Goal: Information Seeking & Learning: Learn about a topic

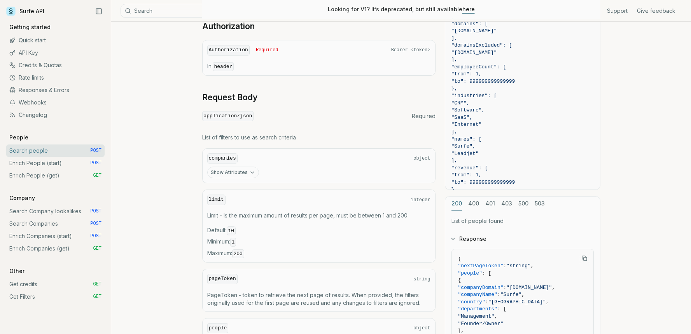
scroll to position [350, 0]
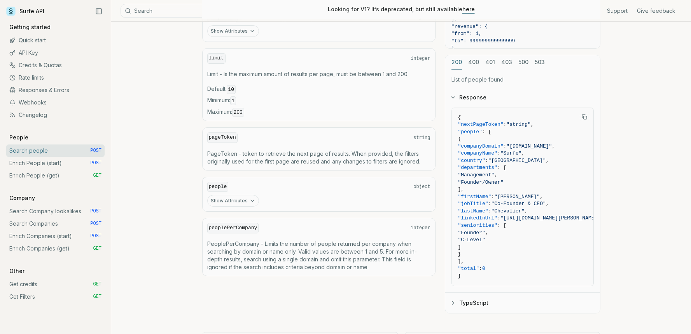
click at [58, 41] on link "Quick start" at bounding box center [55, 40] width 98 height 12
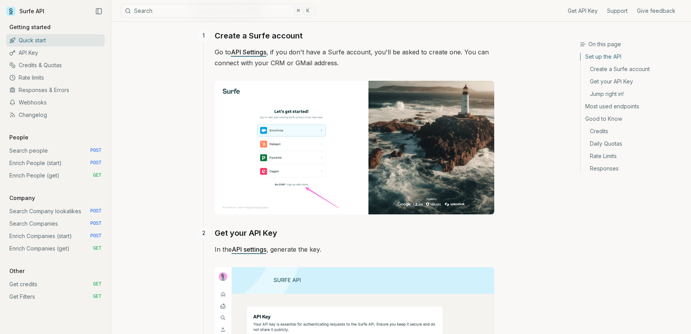
scroll to position [381, 0]
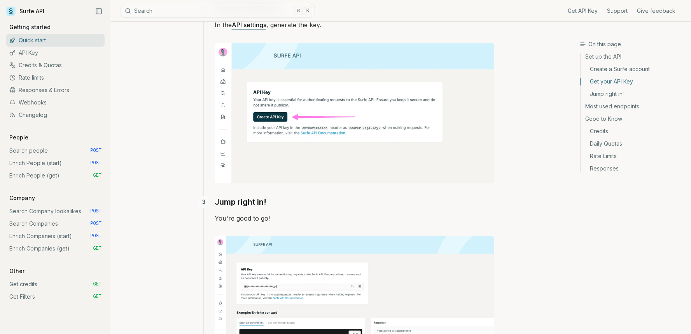
click at [50, 115] on link "Changelog" at bounding box center [55, 115] width 98 height 12
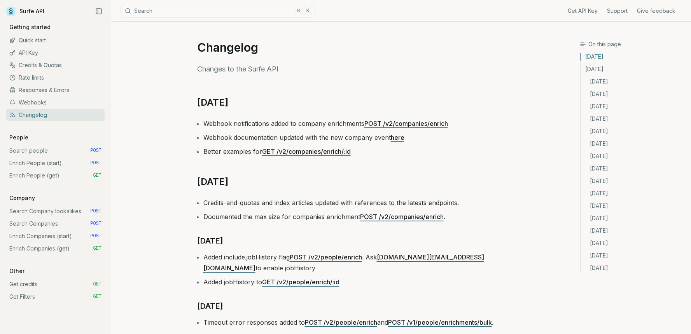
click at [45, 103] on link "Webhooks" at bounding box center [55, 102] width 98 height 12
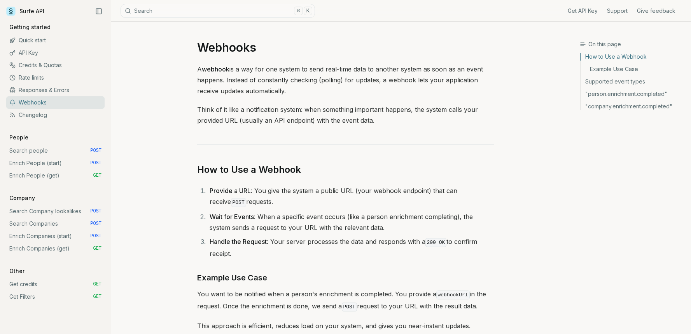
click at [50, 91] on link "Responses & Errors" at bounding box center [55, 90] width 98 height 12
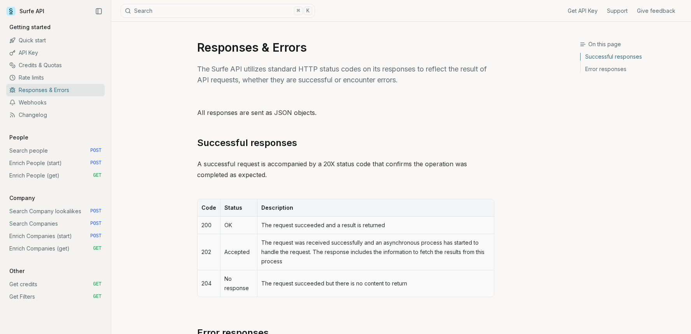
click at [49, 80] on link "Rate limits" at bounding box center [55, 78] width 98 height 12
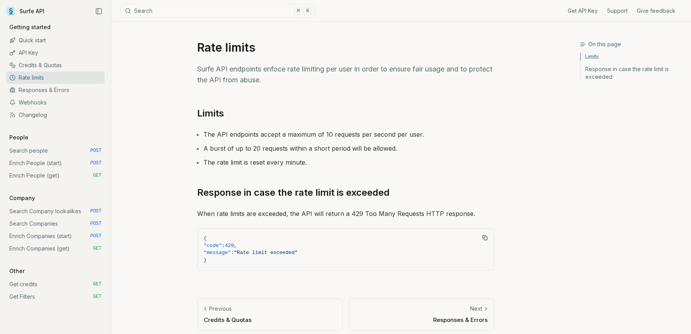
click at [49, 66] on link "Credits & Quotas" at bounding box center [55, 65] width 98 height 12
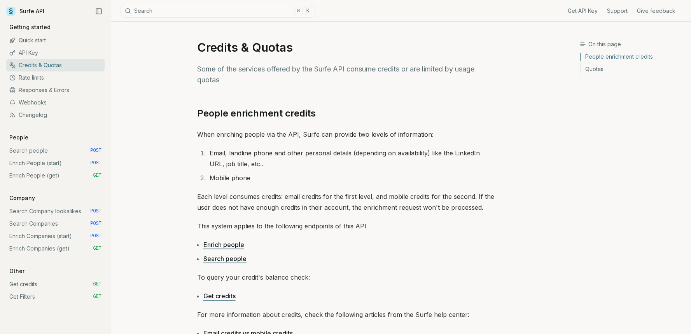
click at [49, 56] on link "API Key" at bounding box center [55, 53] width 98 height 12
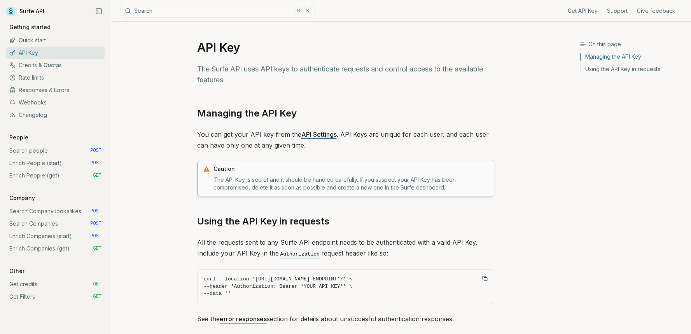
click at [49, 40] on link "Quick start" at bounding box center [55, 40] width 98 height 12
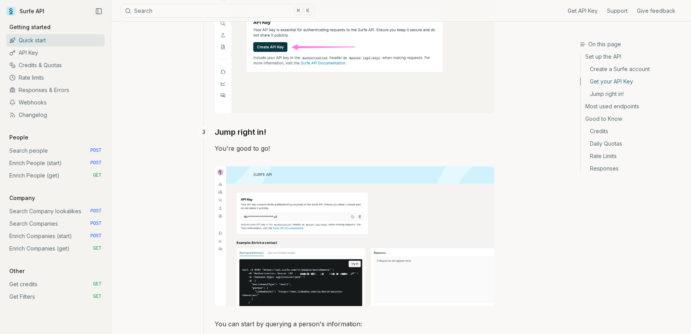
scroll to position [529, 0]
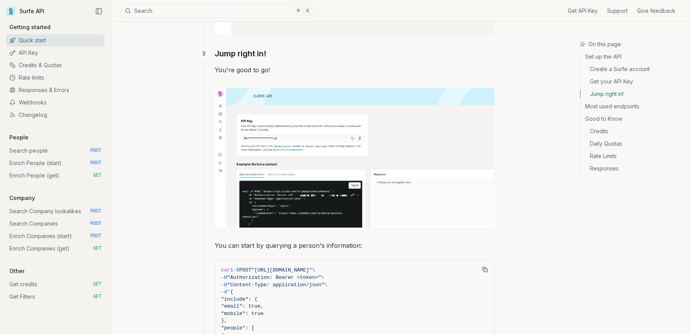
click at [10, 15] on icon at bounding box center [10, 11] width 9 height 9
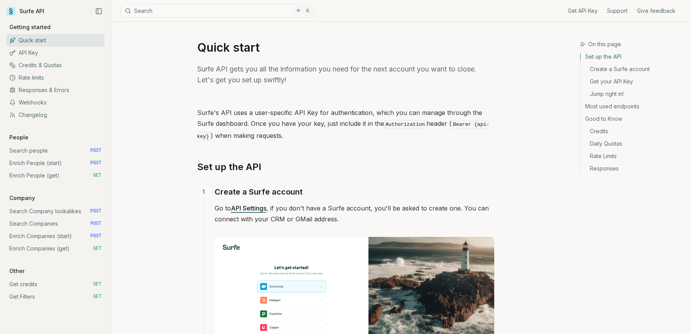
click at [10, 15] on icon at bounding box center [10, 11] width 9 height 9
click at [47, 47] on link "API Key" at bounding box center [55, 53] width 98 height 12
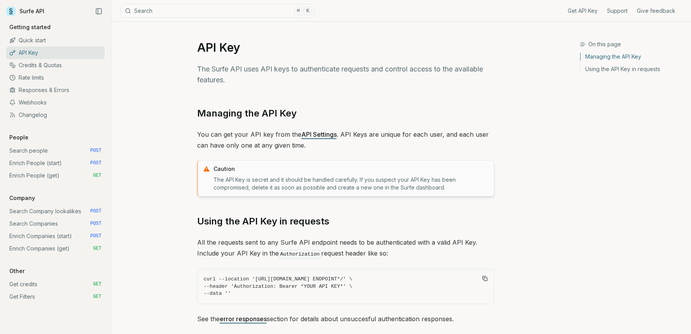
click at [101, 10] on icon "Collapse Sidebar" at bounding box center [98, 11] width 7 height 7
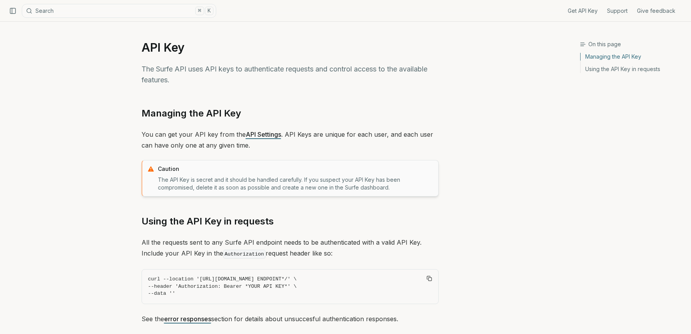
click at [12, 6] on button "Collapse Sidebar" at bounding box center [13, 11] width 12 height 12
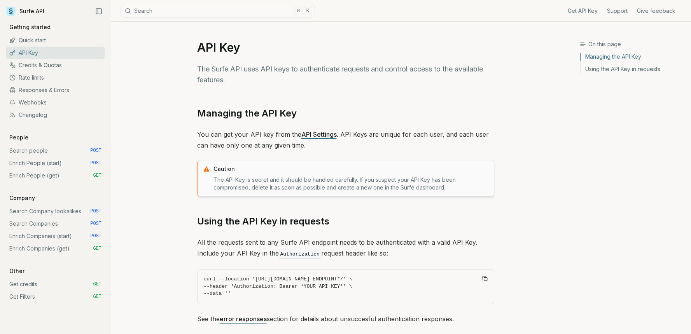
click at [13, 9] on icon at bounding box center [10, 11] width 9 height 9
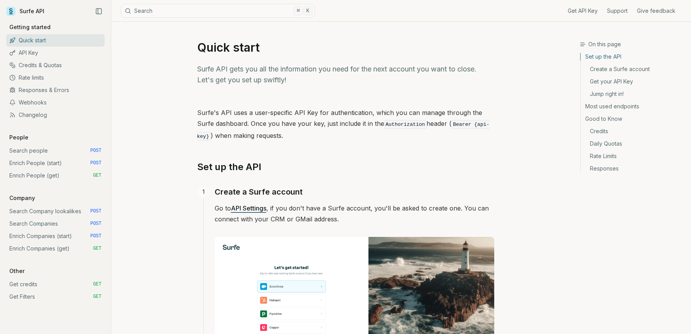
click at [10, 10] on icon at bounding box center [10, 11] width 9 height 9
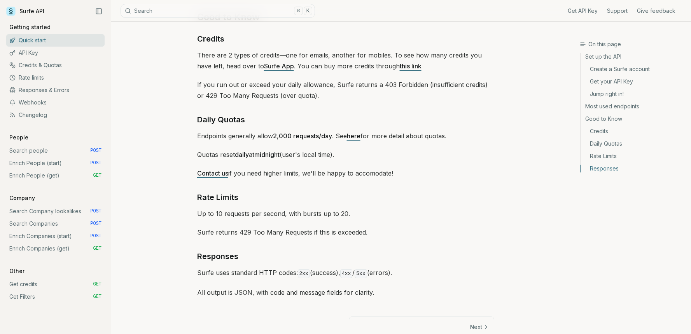
scroll to position [1133, 0]
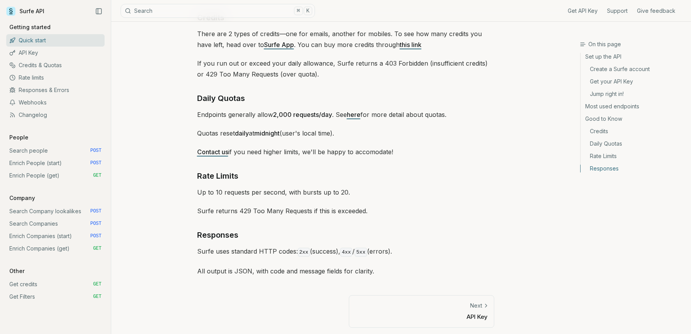
click at [38, 147] on link "Search people POST" at bounding box center [55, 151] width 98 height 12
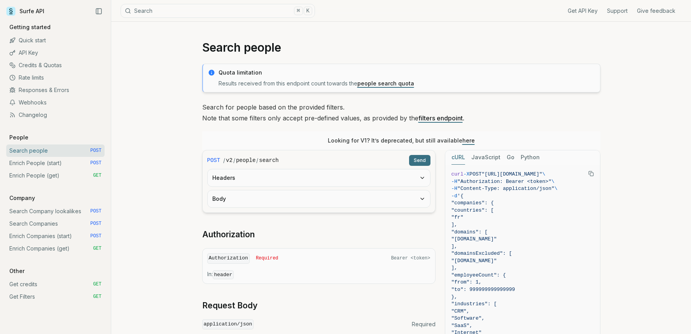
click at [36, 168] on link "Enrich People (start) POST" at bounding box center [55, 163] width 98 height 12
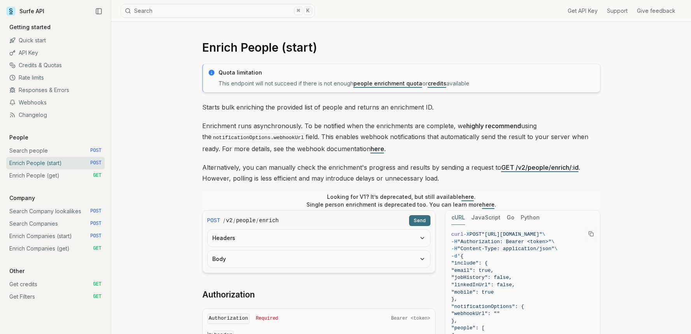
click at [36, 177] on link "Enrich People (get) GET" at bounding box center [55, 175] width 98 height 12
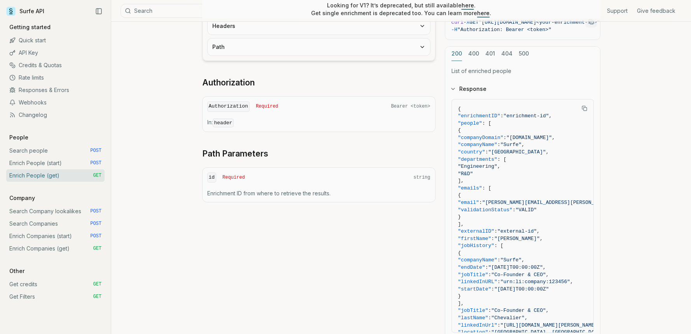
scroll to position [279, 0]
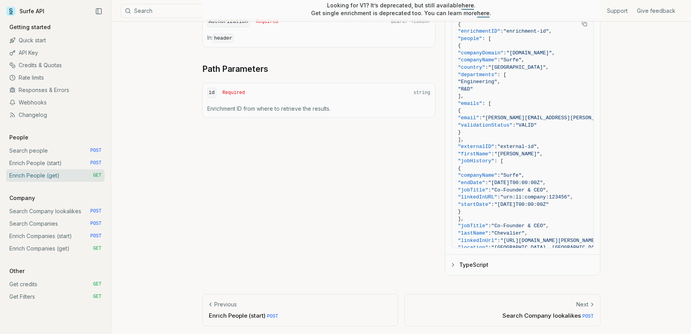
click at [36, 295] on link "Get Filters GET" at bounding box center [55, 297] width 98 height 12
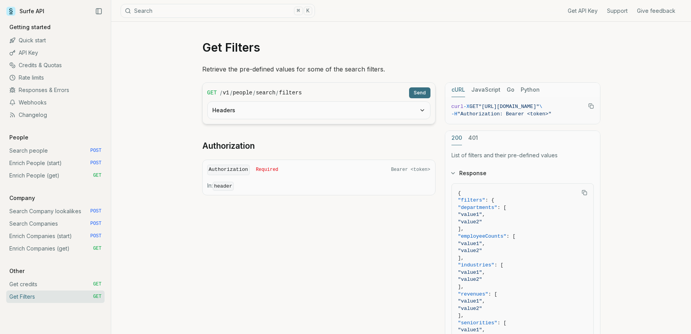
click at [38, 280] on link "Get credits GET" at bounding box center [55, 284] width 98 height 12
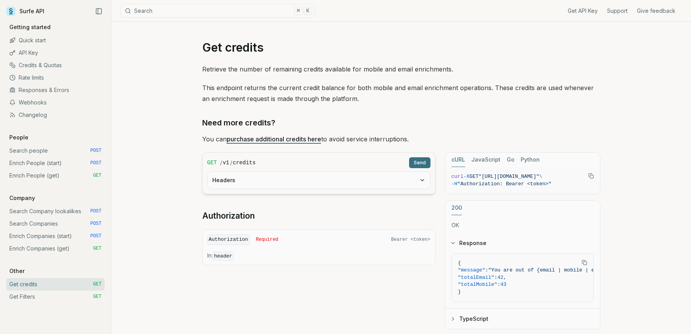
click at [11, 10] on icon at bounding box center [10, 10] width 3 height 4
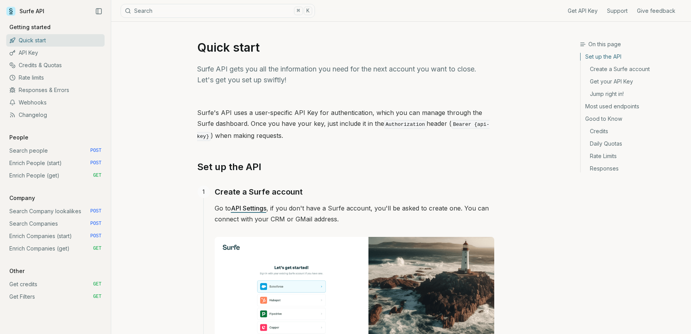
click at [587, 12] on link "Get API Key" at bounding box center [582, 11] width 30 height 8
